Goal: Task Accomplishment & Management: Use online tool/utility

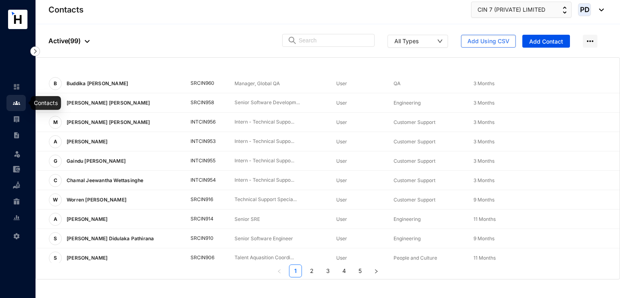
click at [19, 103] on img at bounding box center [16, 102] width 7 height 7
click at [16, 123] on link at bounding box center [23, 119] width 20 height 8
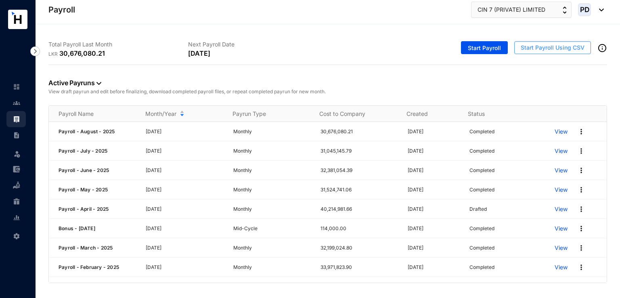
click at [543, 50] on span "Start Payroll Using CSV" at bounding box center [553, 48] width 64 height 8
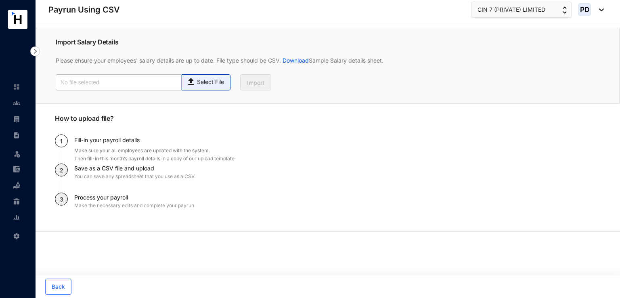
click at [223, 84] on p "Select File" at bounding box center [210, 82] width 27 height 8
click at [0, 0] on input "Select File" at bounding box center [0, 0] width 0 height 0
type input "September - Upload file.csv"
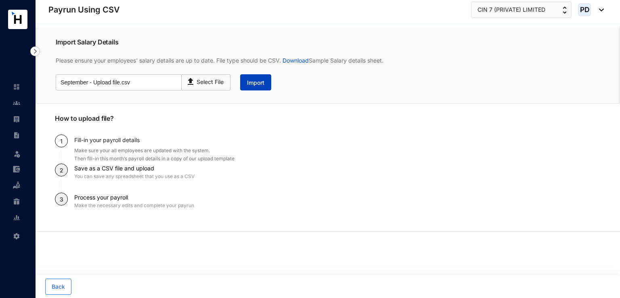
click at [246, 82] on button "Import" at bounding box center [255, 82] width 31 height 16
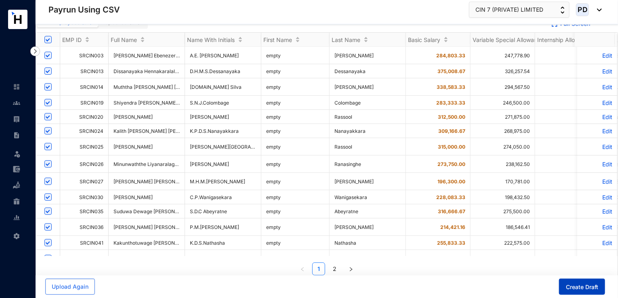
click at [580, 289] on span "Create Draft" at bounding box center [582, 287] width 32 height 8
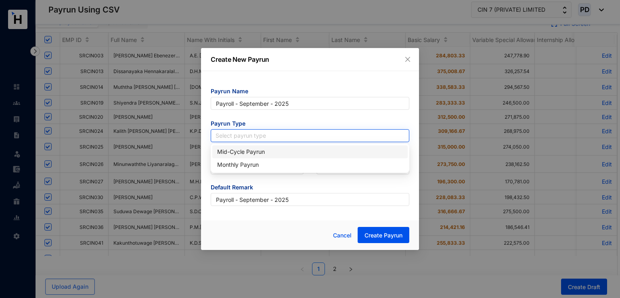
click at [284, 135] on input "search" at bounding box center [310, 136] width 189 height 12
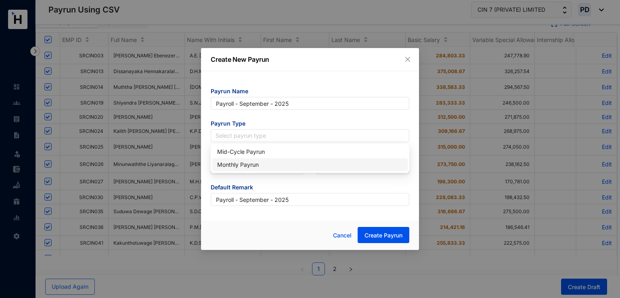
click at [248, 163] on div "Monthly Payrun" at bounding box center [310, 164] width 186 height 9
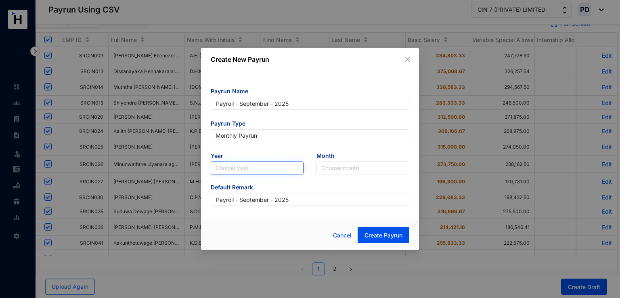
click at [271, 166] on input "search" at bounding box center [257, 168] width 83 height 12
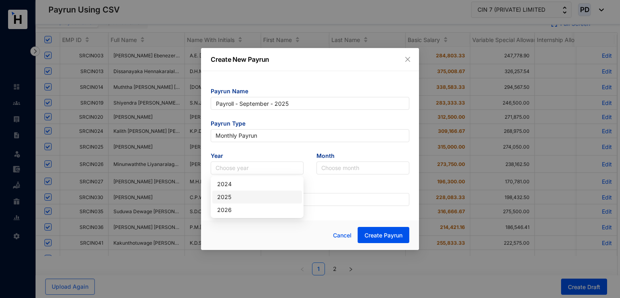
click at [239, 202] on div "2025" at bounding box center [257, 197] width 90 height 13
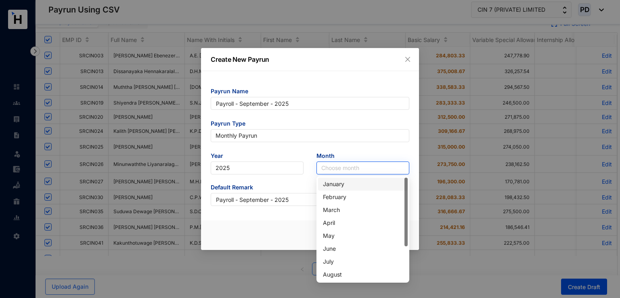
click at [357, 171] on input "search" at bounding box center [362, 168] width 83 height 12
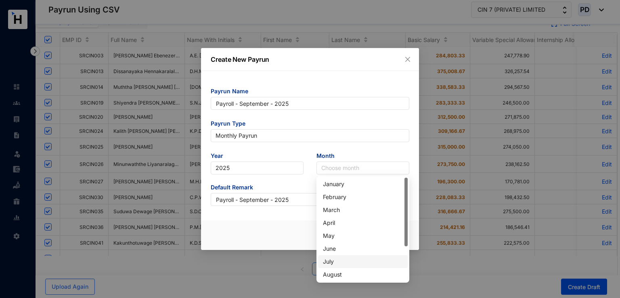
scroll to position [52, 0]
click at [343, 231] on div "September" at bounding box center [363, 235] width 90 height 13
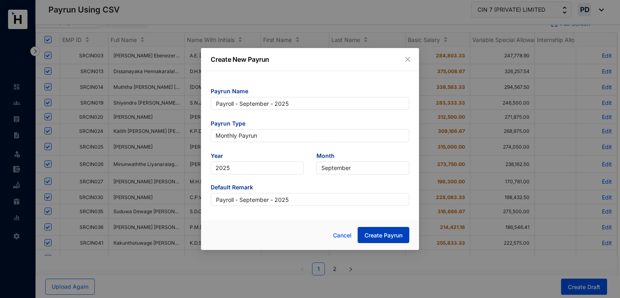
click at [397, 231] on span "Create Payrun" at bounding box center [384, 235] width 38 height 8
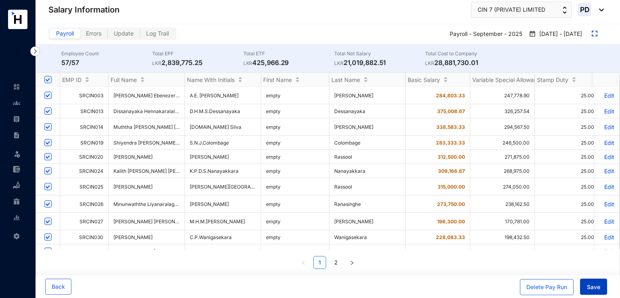
click at [583, 285] on button "Save" at bounding box center [593, 287] width 27 height 16
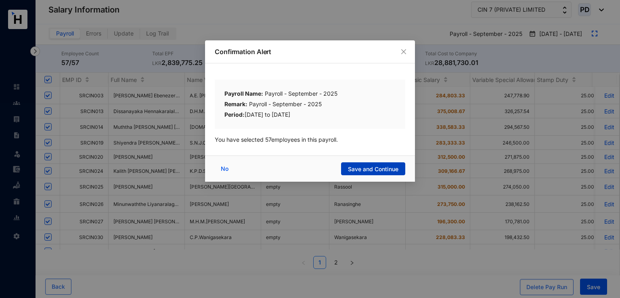
click at [363, 170] on span "Save and Continue" at bounding box center [373, 169] width 50 height 8
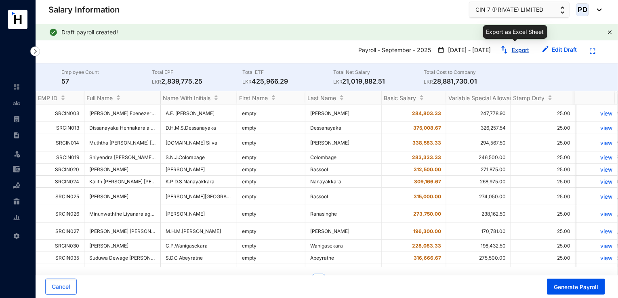
click at [522, 50] on link "Export" at bounding box center [520, 49] width 17 height 7
